Goal: Register for event/course

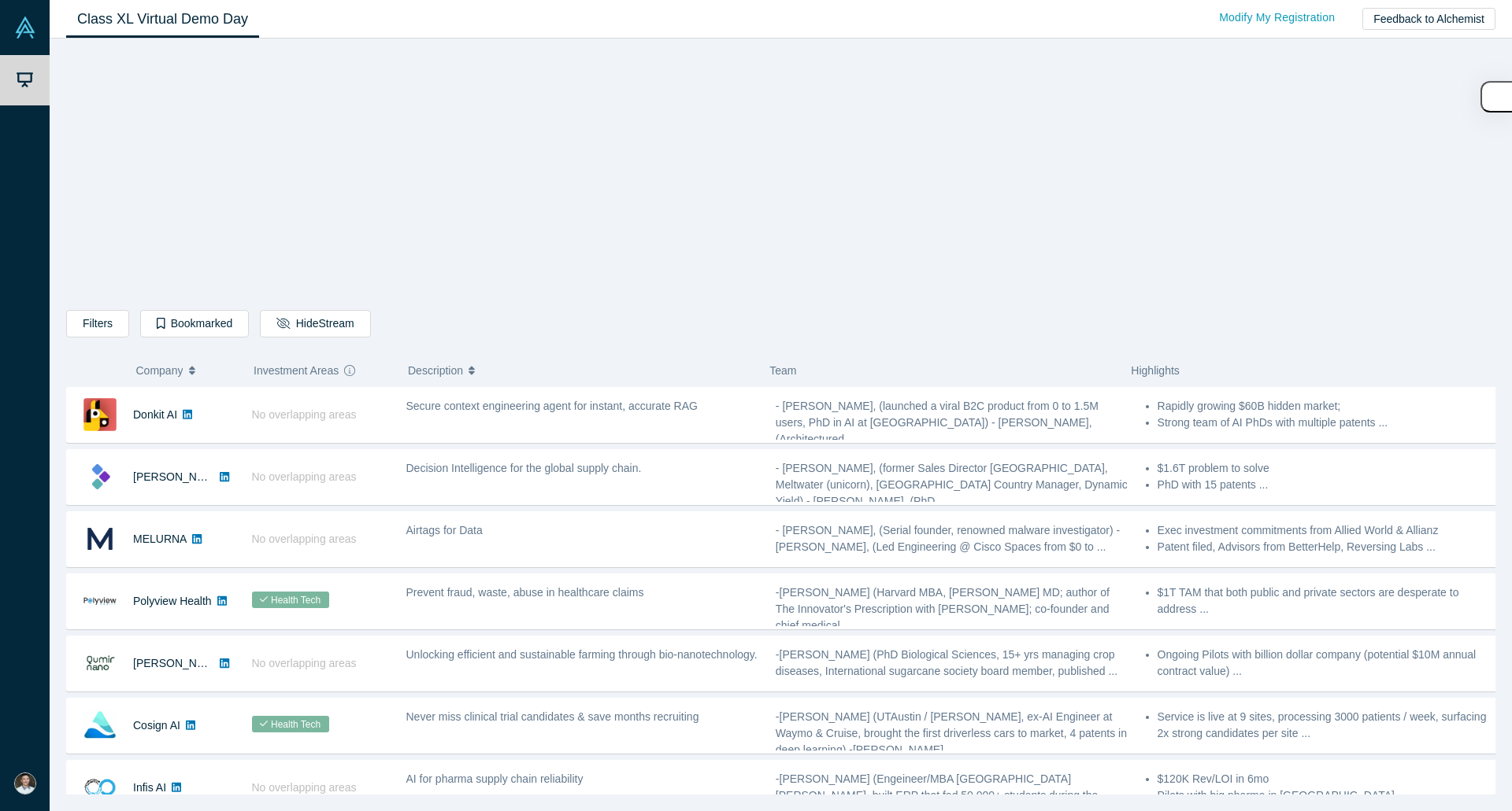
click at [1361, 250] on div "Filters AI Artificial Intelligence AI (Artificial Intelligence) B2B SaaS Data A…" at bounding box center [780, 422] width 1429 height 745
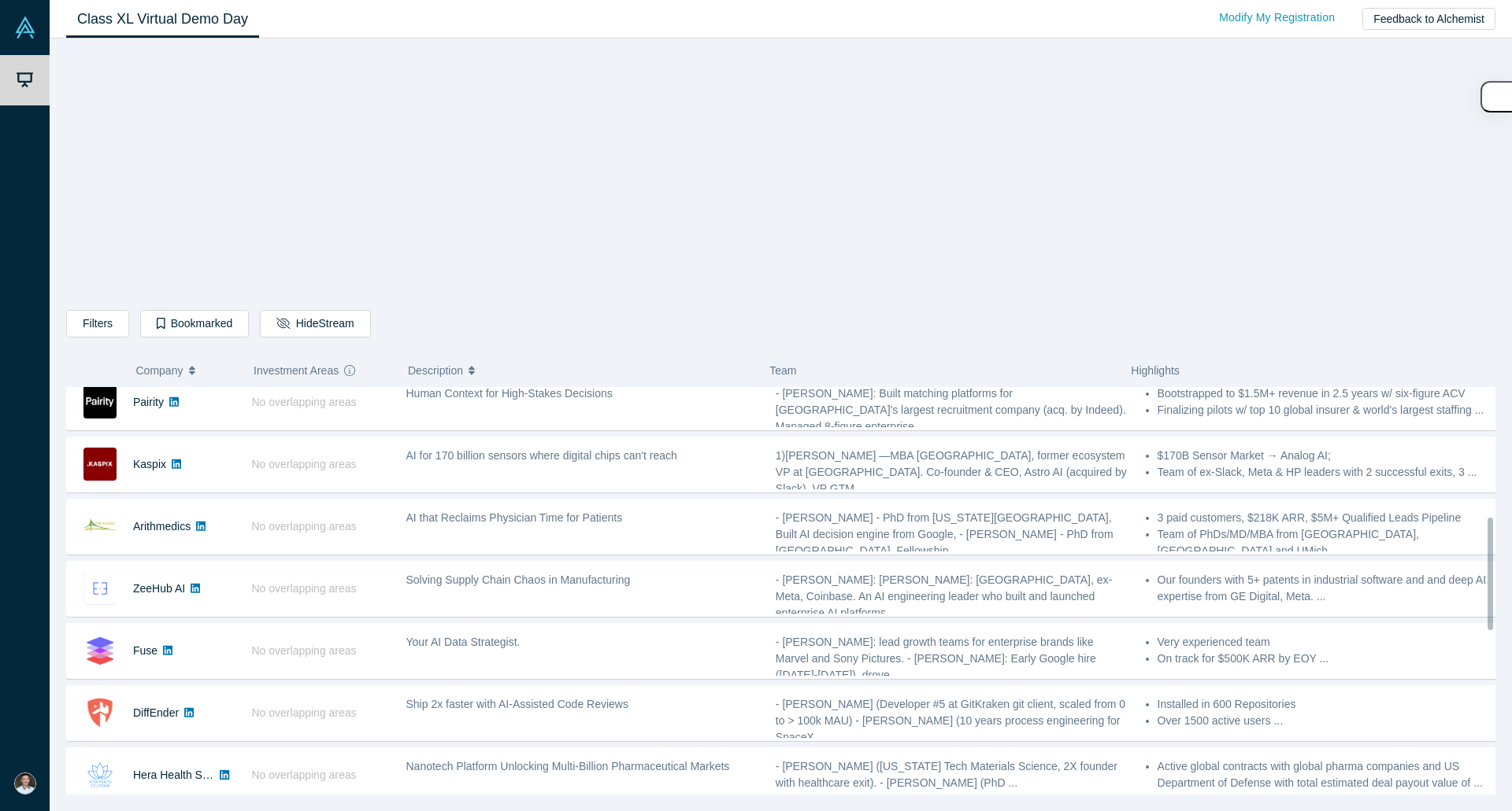
scroll to position [472, 0]
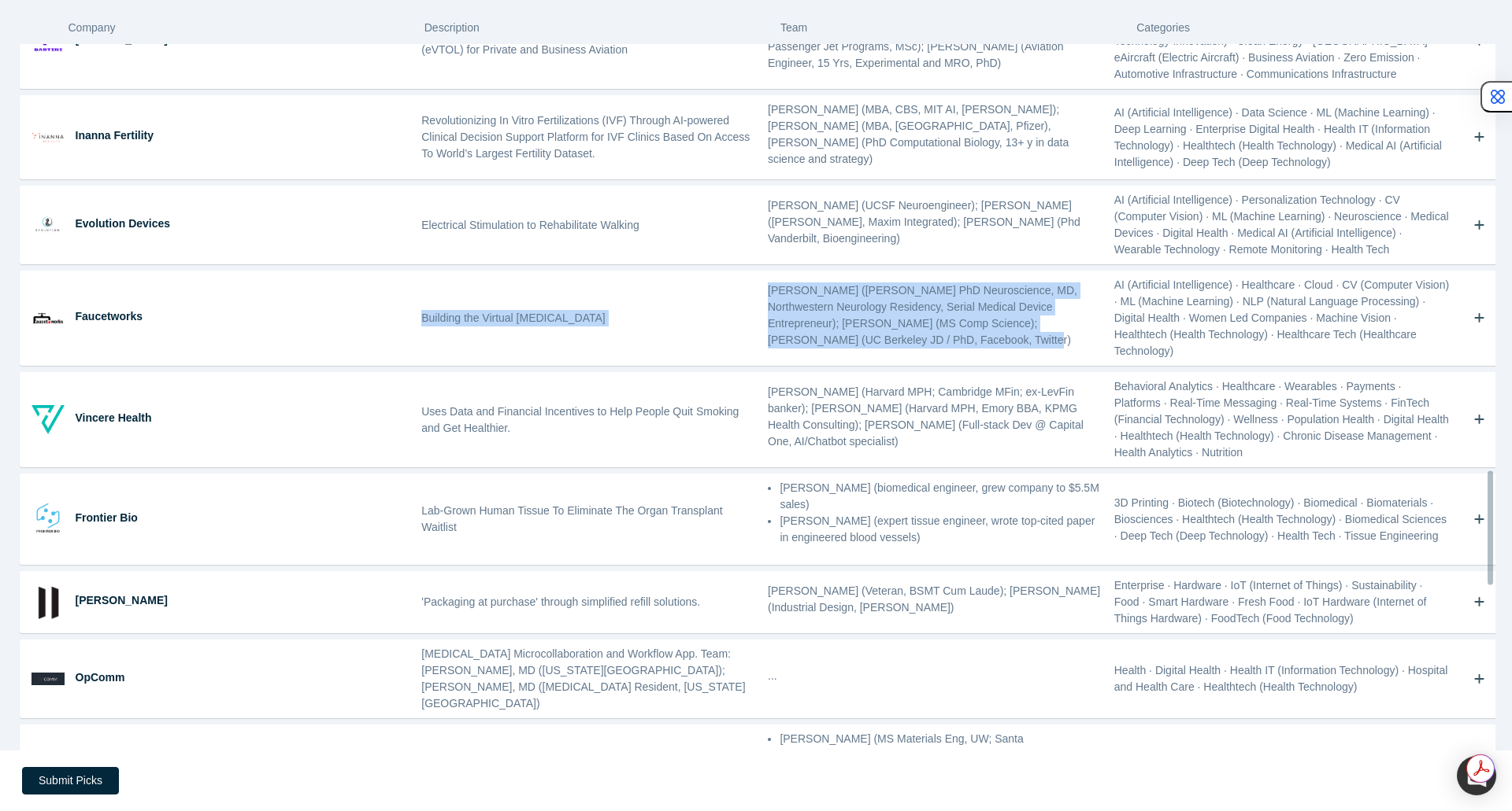
scroll to position [2639, 0]
